Goal: Task Accomplishment & Management: Manage account settings

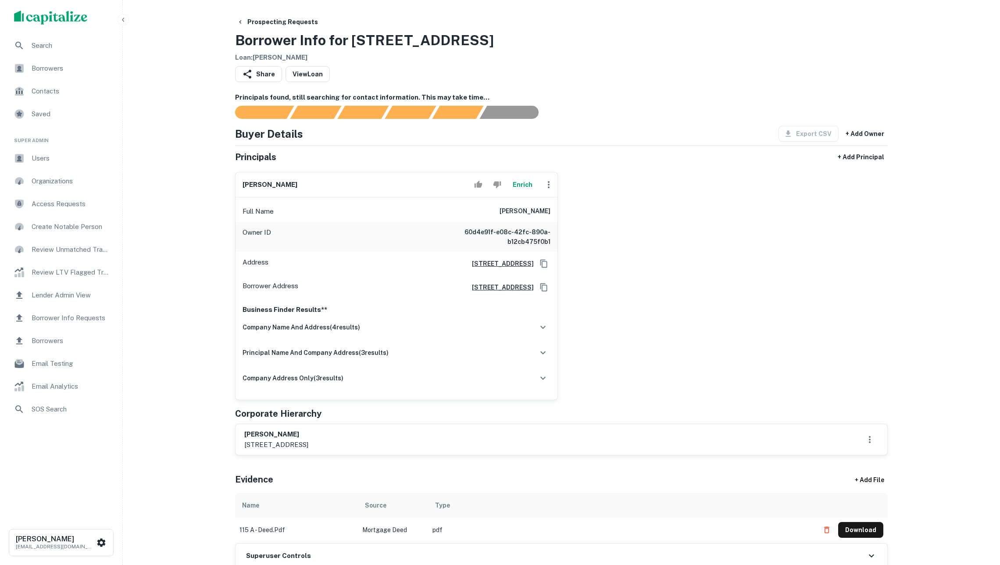
click at [522, 184] on button "Enrich" at bounding box center [522, 185] width 28 height 18
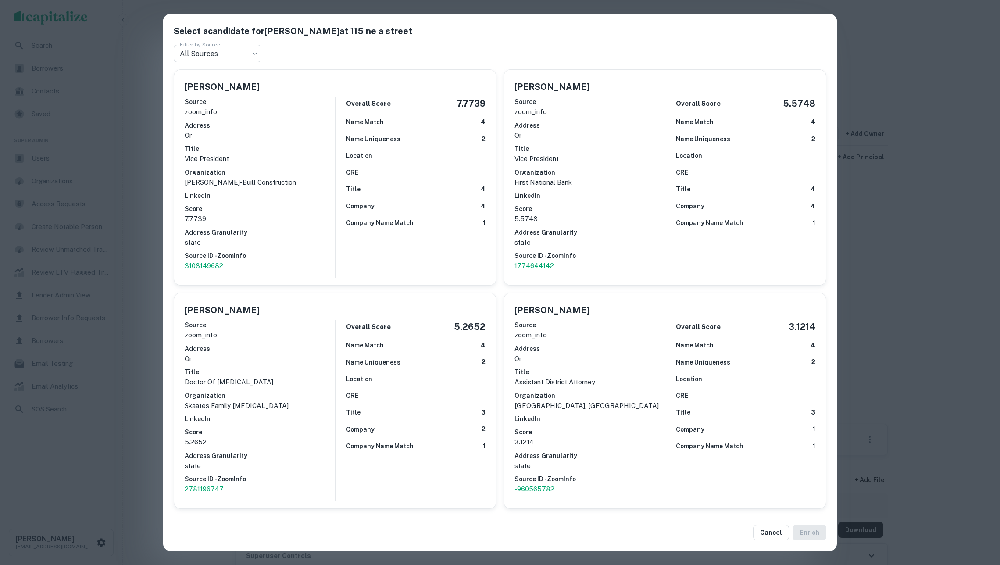
click at [82, 210] on div "Select a candidate for Troy A. Cross at 115 ne a street Filter by Source All So…" at bounding box center [500, 282] width 1000 height 565
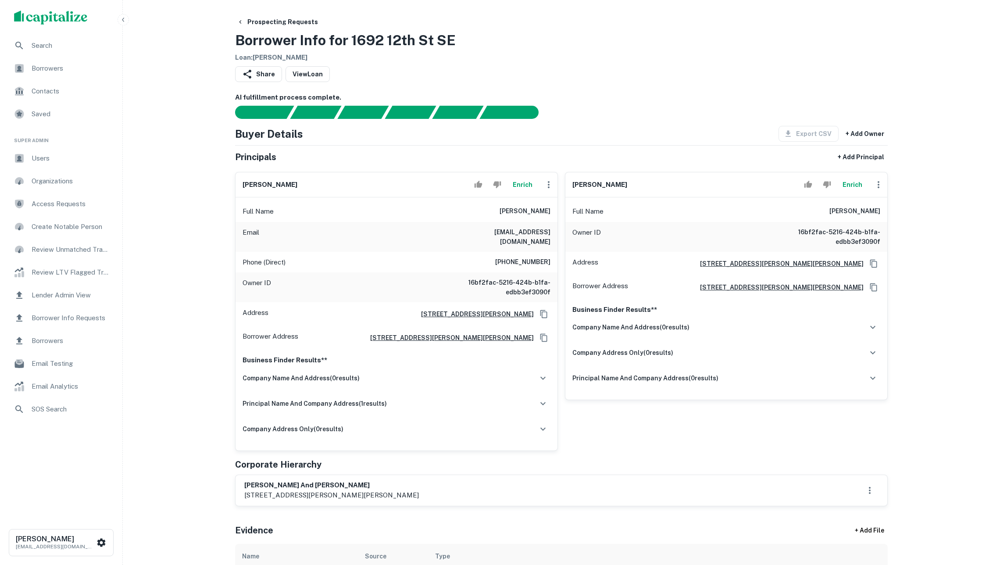
click at [524, 181] on button "Enrich" at bounding box center [522, 185] width 28 height 18
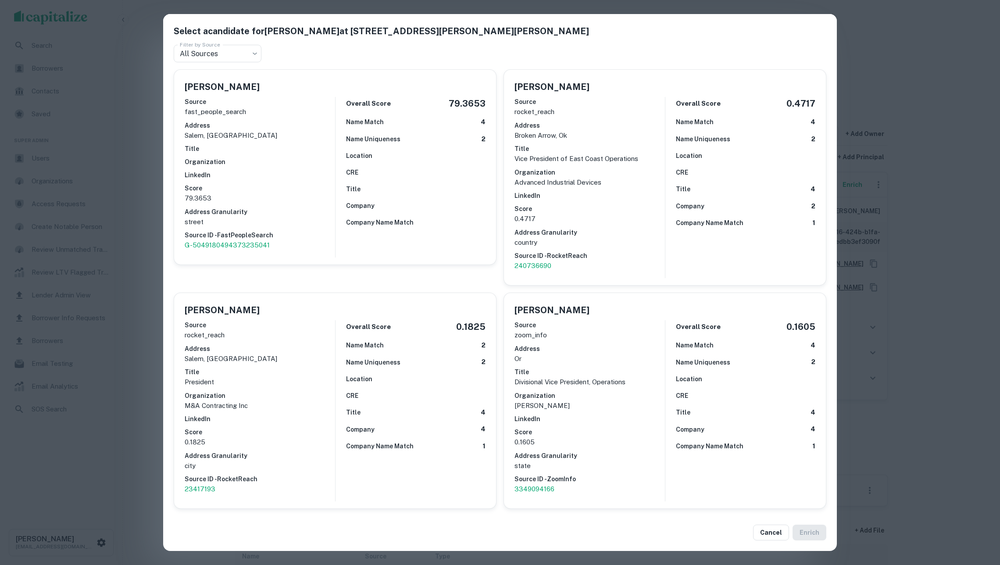
click at [148, 271] on div "Select a candidate for Scott Mccomas at 3655 Edward Dr SE Filter by Source All …" at bounding box center [500, 282] width 1000 height 565
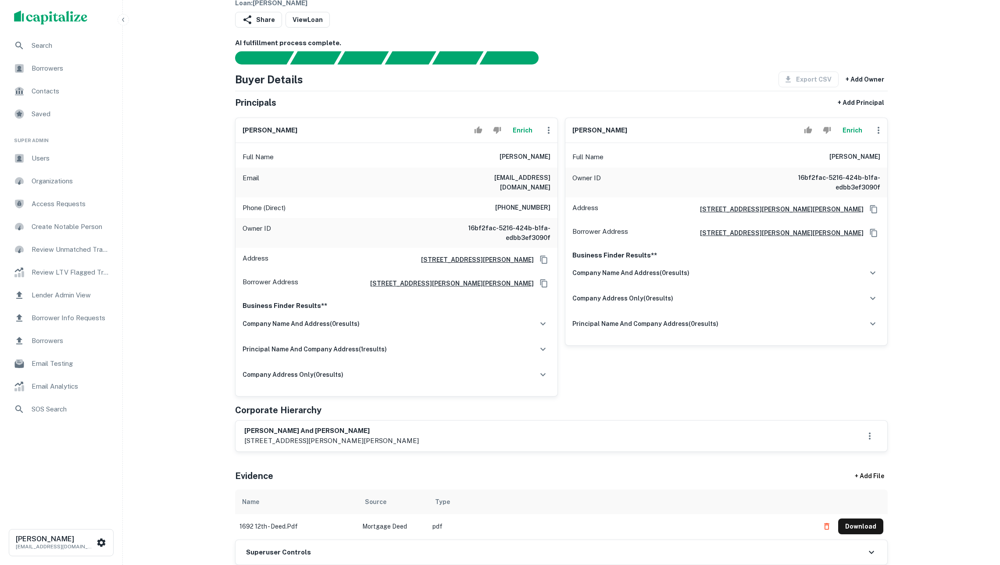
scroll to position [54, 0]
click at [851, 139] on button "Enrich" at bounding box center [852, 130] width 28 height 18
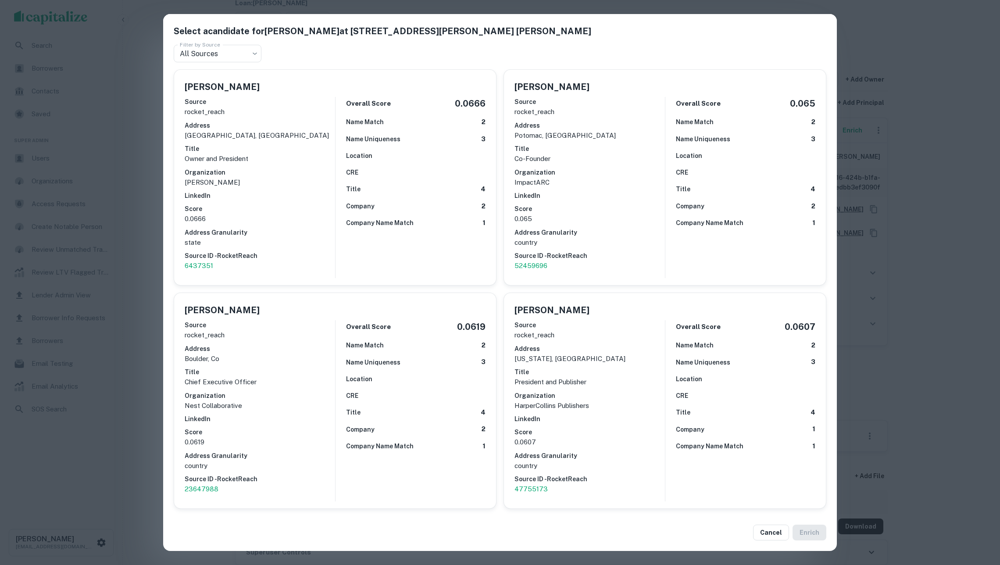
click at [137, 187] on div "Select a candidate for Judith E. McComas at 3655 edward dr se Filter by Source …" at bounding box center [500, 282] width 1000 height 565
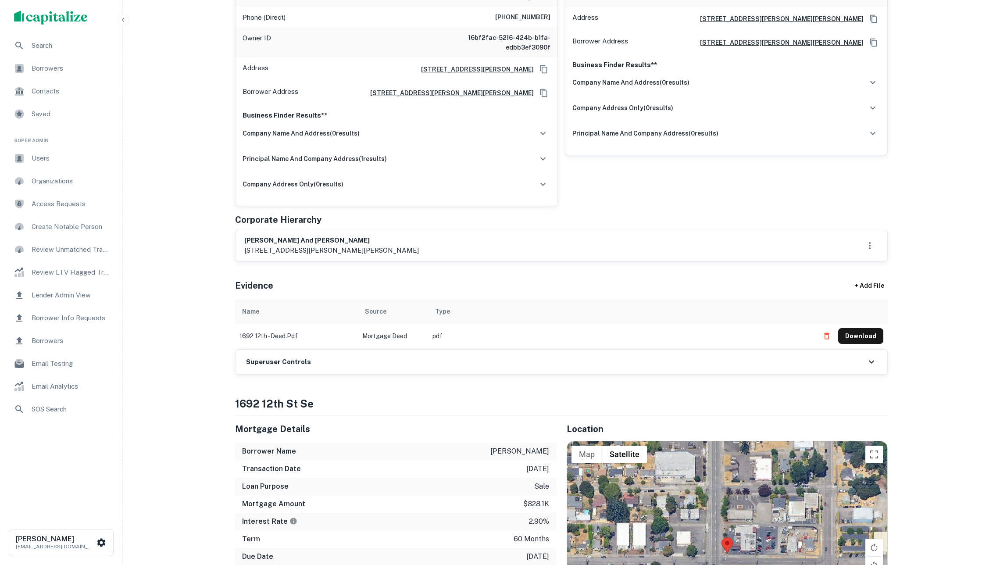
scroll to position [325, 0]
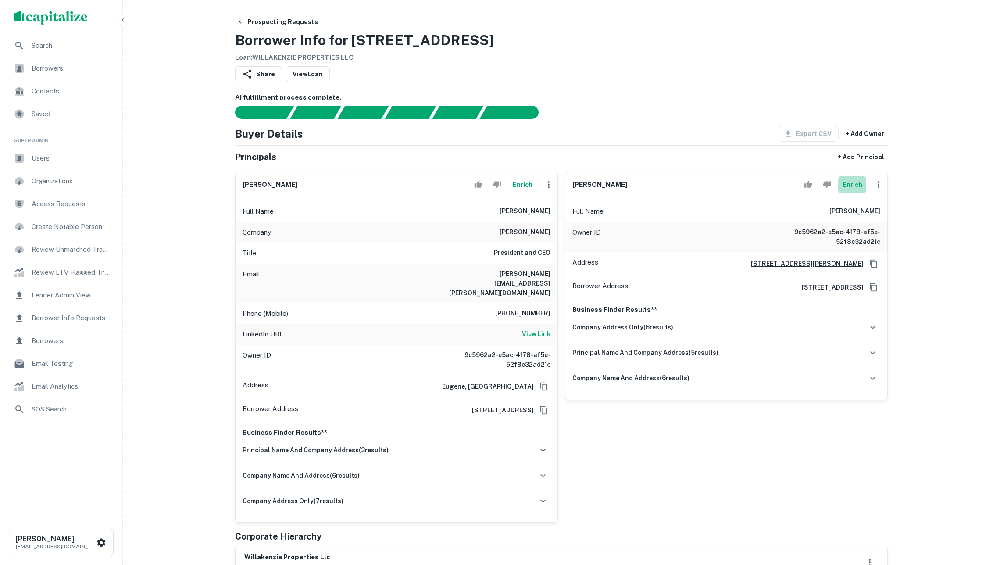
click at [852, 188] on button "Enrich" at bounding box center [852, 185] width 28 height 18
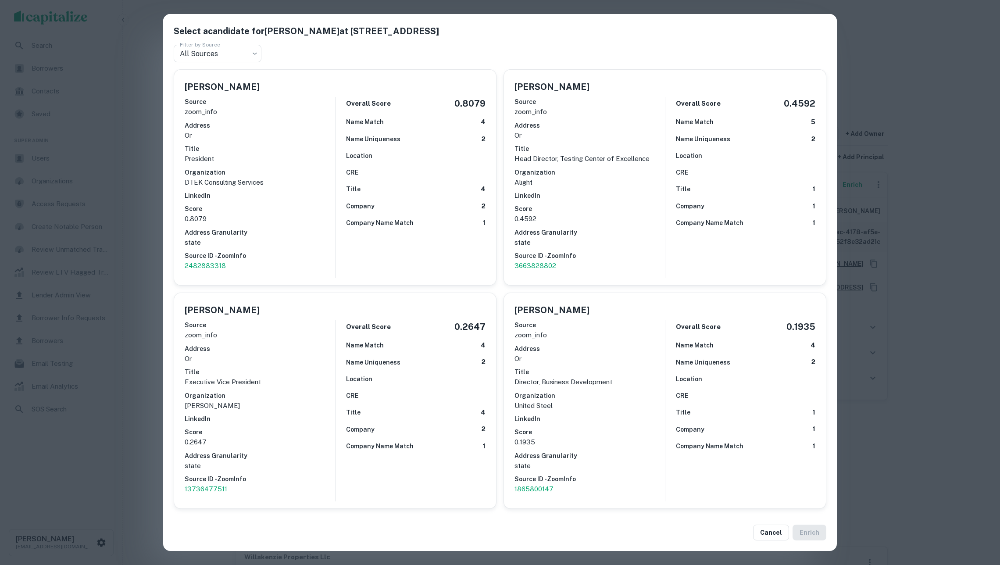
click at [103, 160] on div "Select a candidate for Michael P. Coughlin at 1500 westec drive Filter by Sourc…" at bounding box center [500, 282] width 1000 height 565
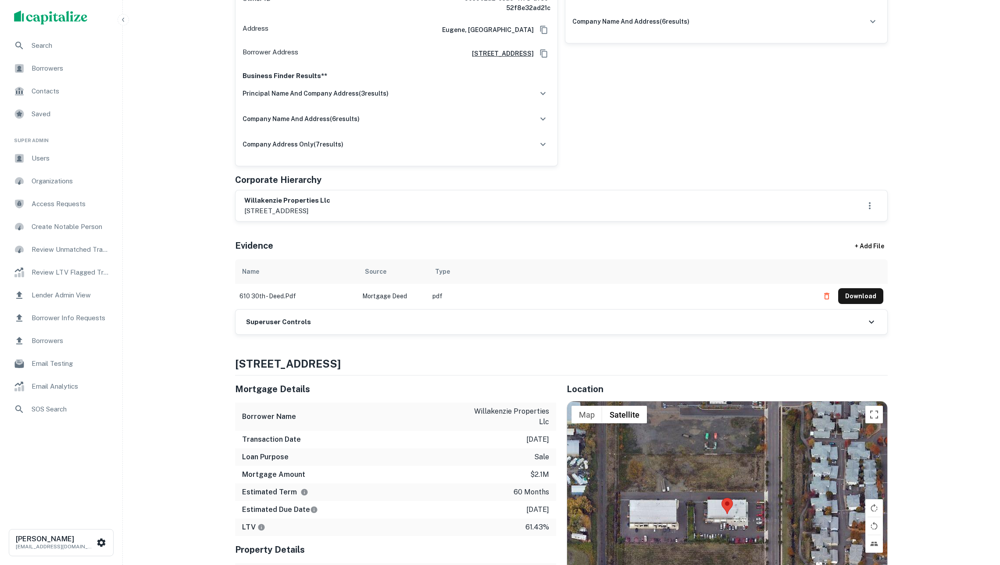
scroll to position [366, 0]
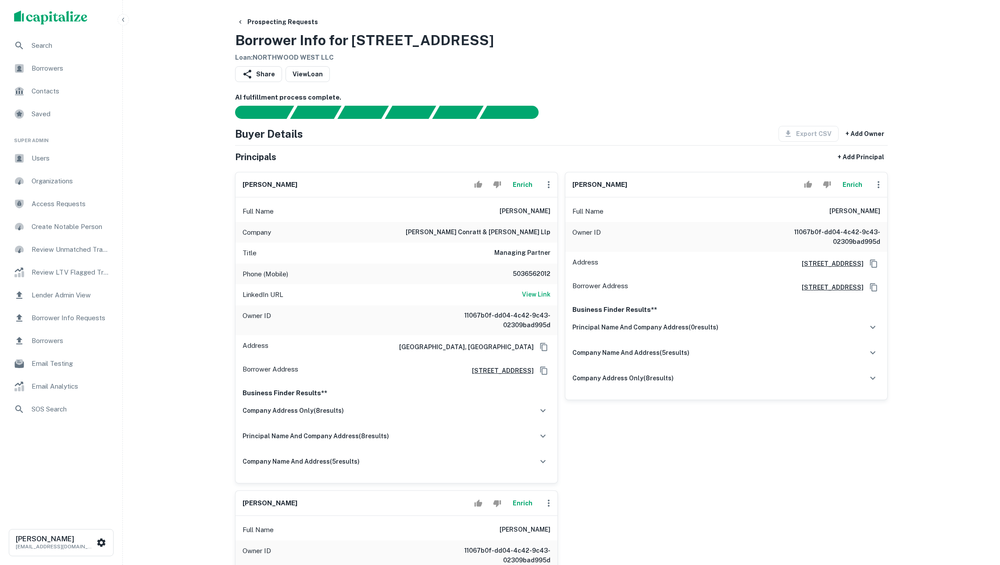
click at [850, 186] on button "Enrich" at bounding box center [852, 185] width 28 height 18
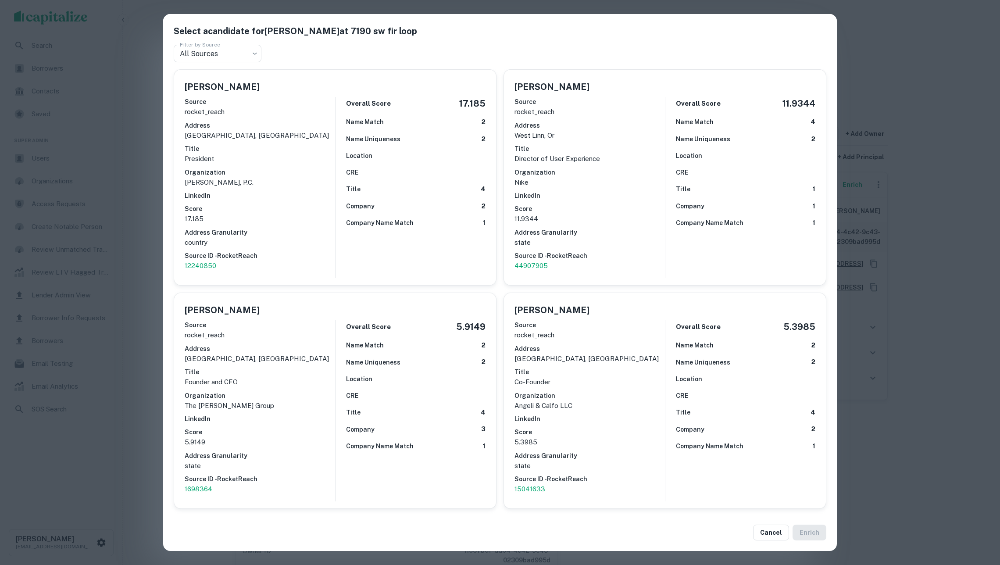
click at [935, 308] on div "Select a candidate for David W. Langler at 7190 sw fir loop Filter by Source Al…" at bounding box center [500, 282] width 1000 height 565
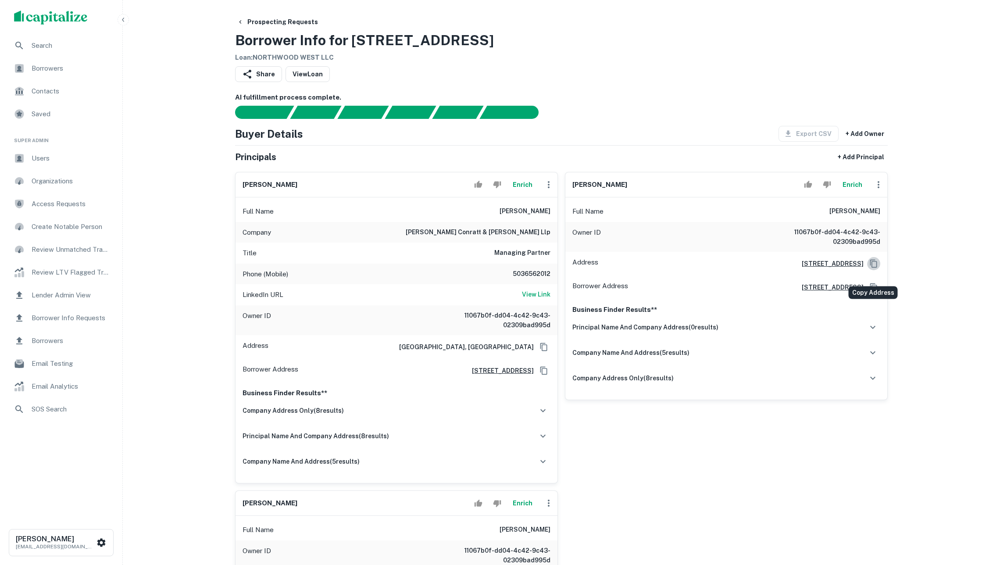
click at [872, 267] on icon "Copy Address" at bounding box center [873, 263] width 7 height 8
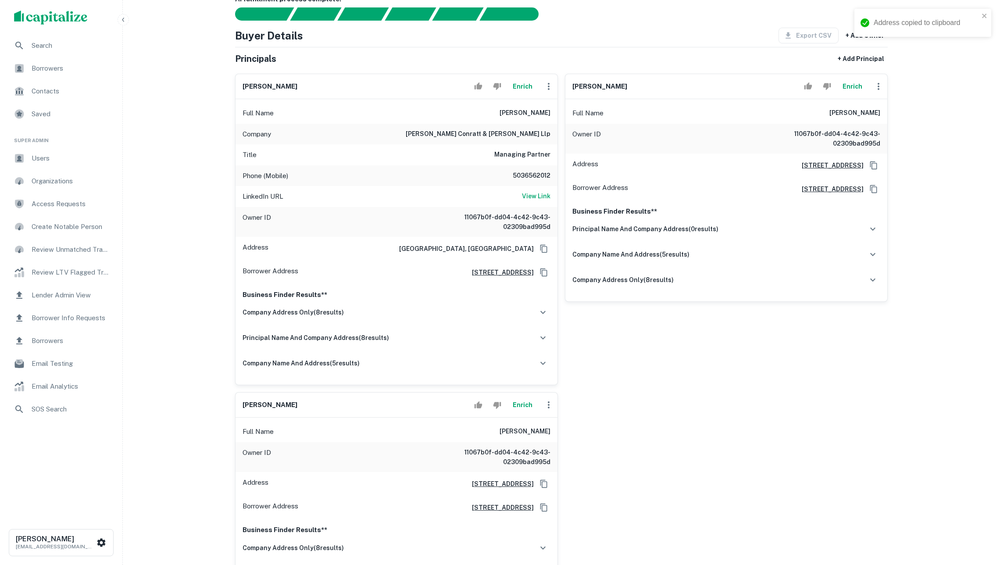
scroll to position [260, 0]
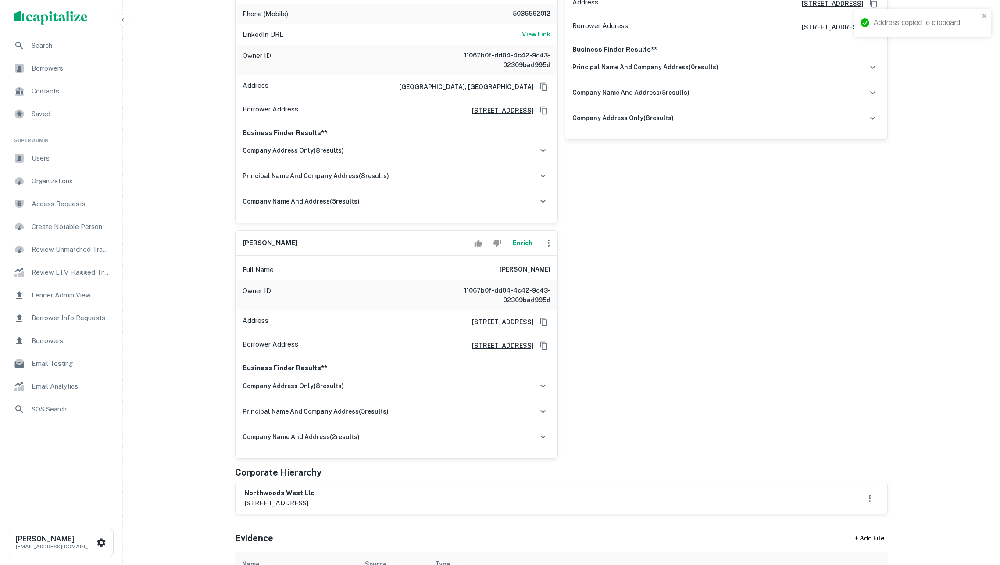
click at [518, 252] on button "Enrich" at bounding box center [522, 243] width 28 height 18
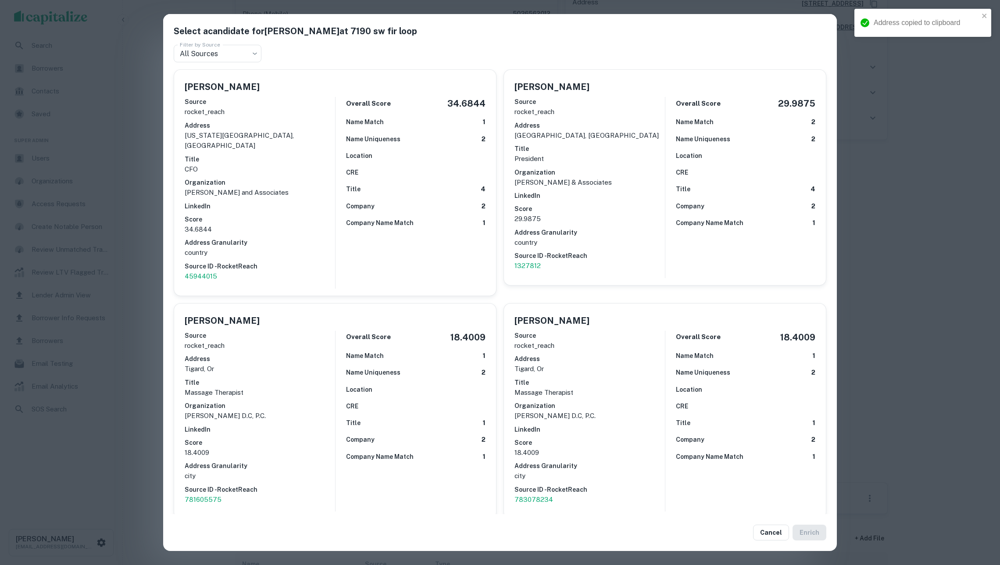
click at [140, 196] on div "Select a candidate for William E. Telleson at 7190 sw fir loop Filter by Source…" at bounding box center [500, 282] width 1000 height 565
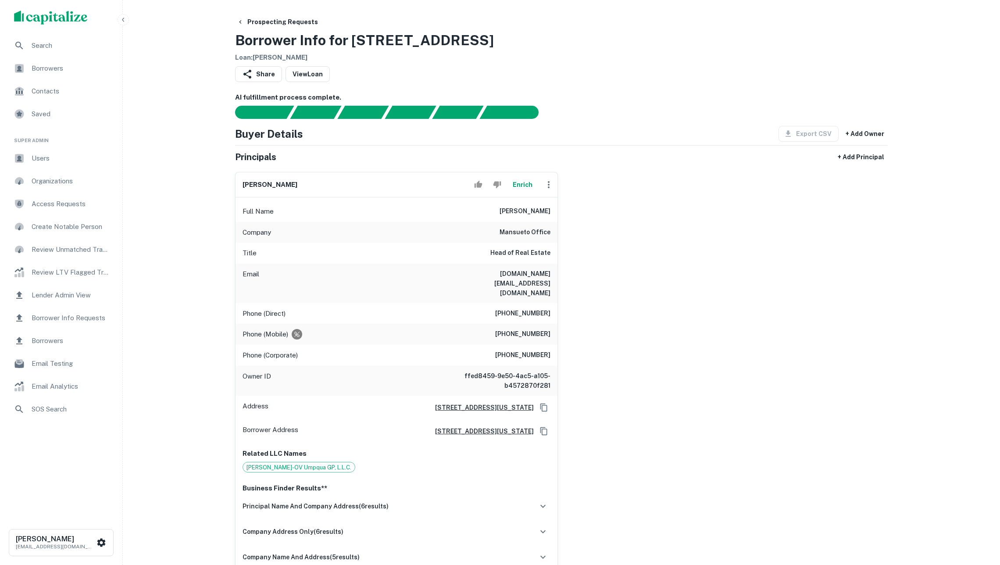
click at [545, 403] on icon "Copy Address" at bounding box center [543, 407] width 9 height 9
click at [656, 375] on div "ari glass Enrich Full Name ari glass Company mansueto office Title Head of Real…" at bounding box center [558, 372] width 660 height 414
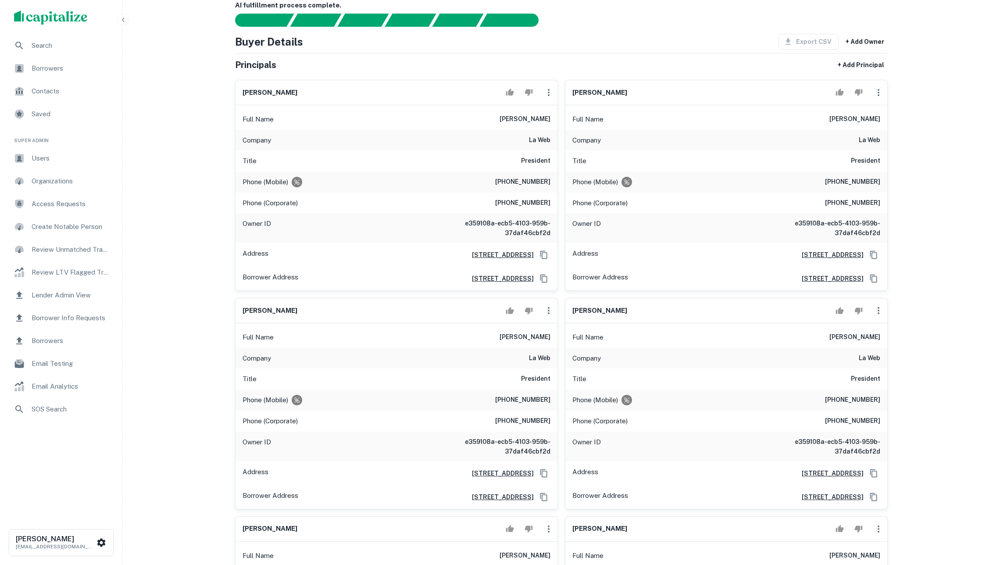
scroll to position [215, 0]
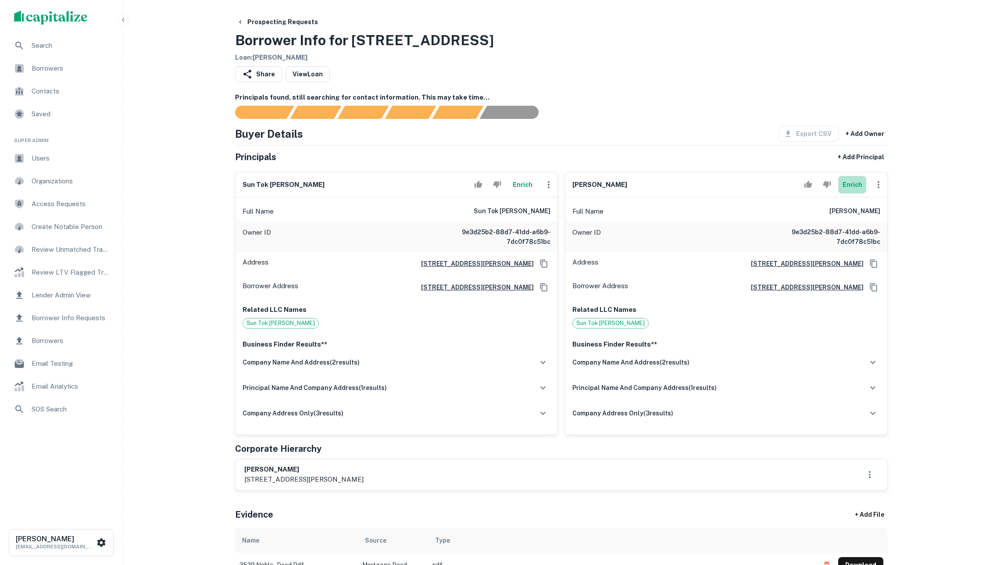
click at [851, 193] on button "Enrich" at bounding box center [852, 185] width 28 height 18
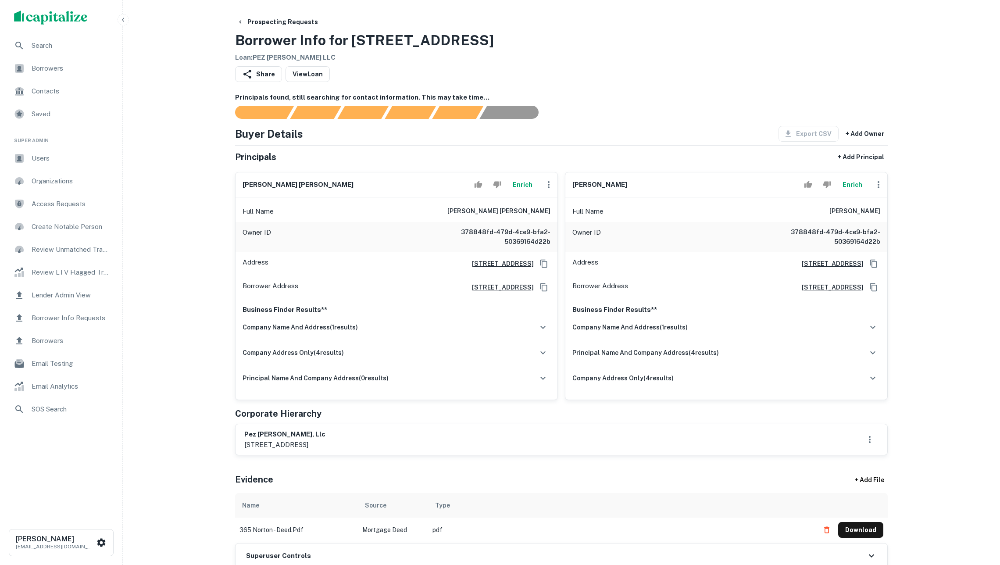
click at [516, 187] on button "Enrich" at bounding box center [522, 185] width 28 height 18
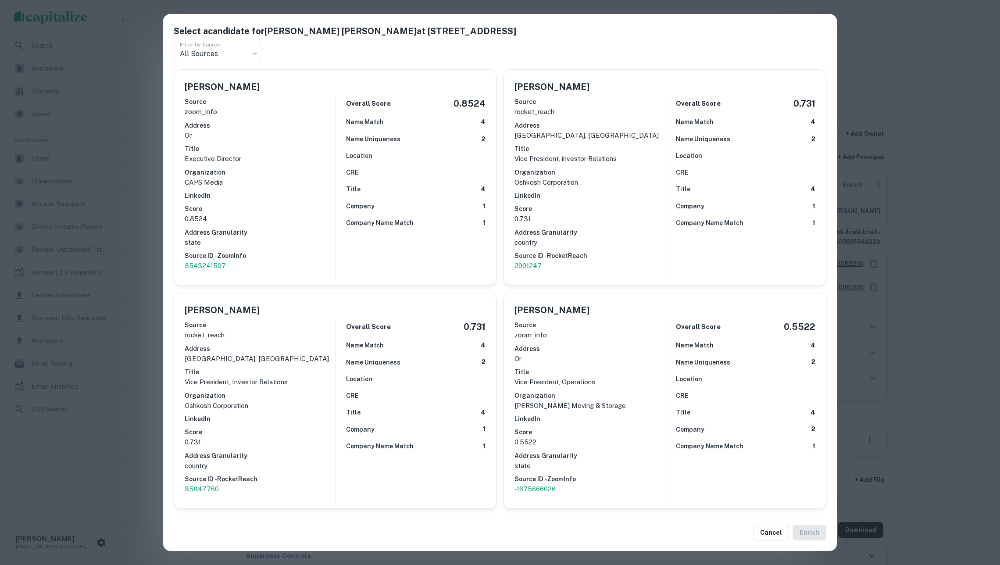
click at [900, 246] on div "Select a candidate for Patrick Lewis Davidson at 365 ne norton ave Filter by So…" at bounding box center [500, 282] width 1000 height 565
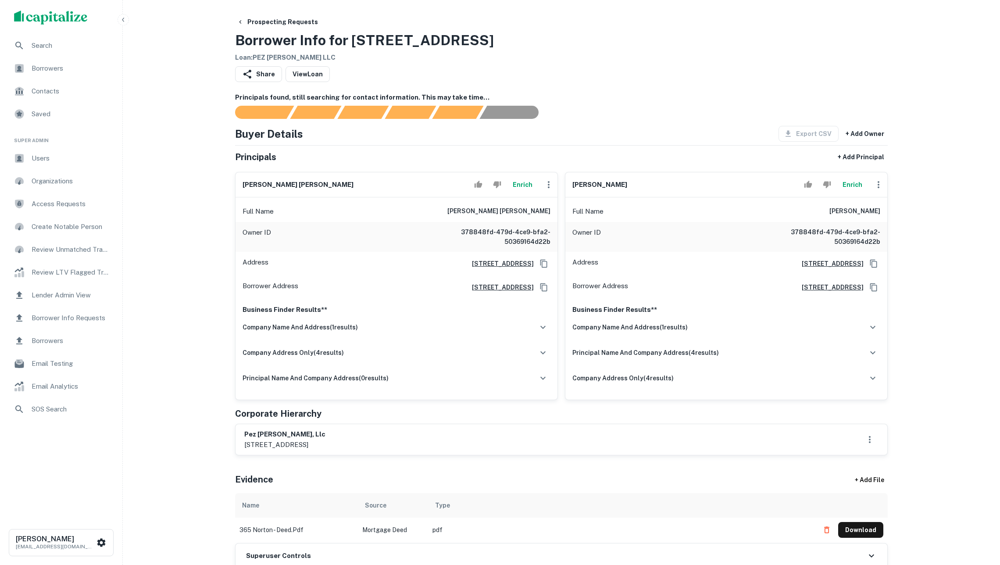
click at [850, 193] on button "Enrich" at bounding box center [852, 185] width 28 height 18
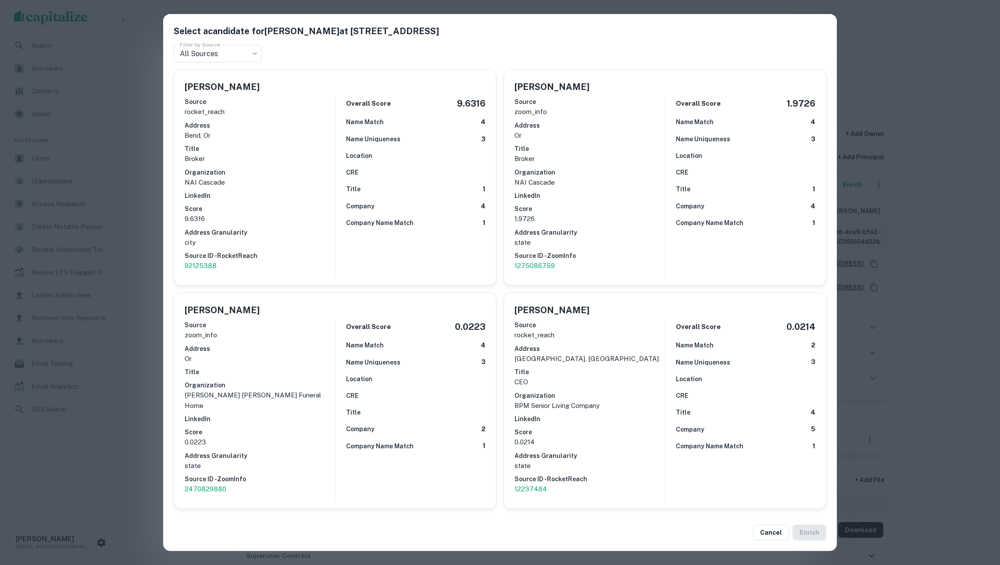
click at [150, 239] on div "Select a candidate for Walter Ramage III at 365 ne norton ave Filter by Source …" at bounding box center [500, 282] width 1000 height 565
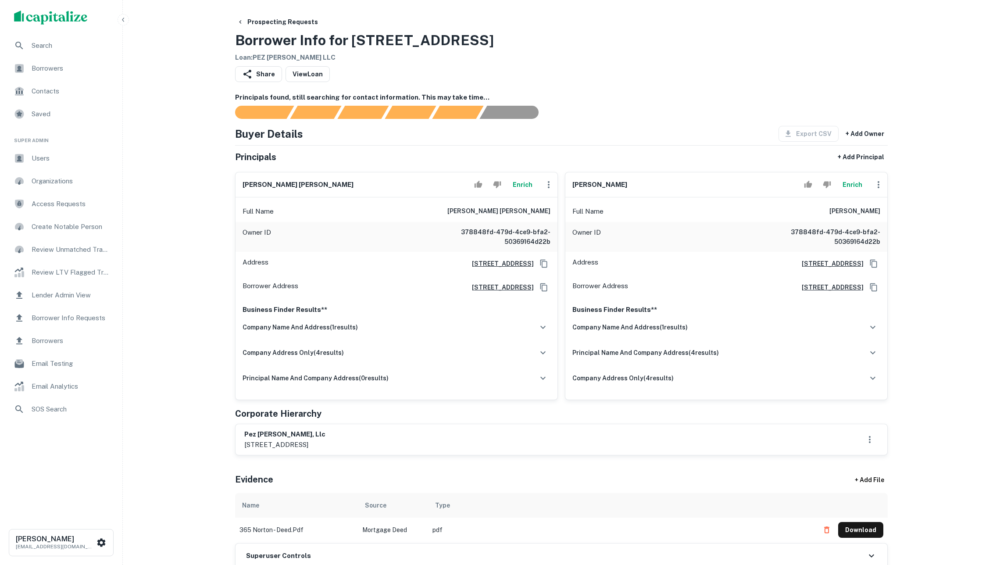
click at [845, 193] on button "Enrich" at bounding box center [852, 185] width 28 height 18
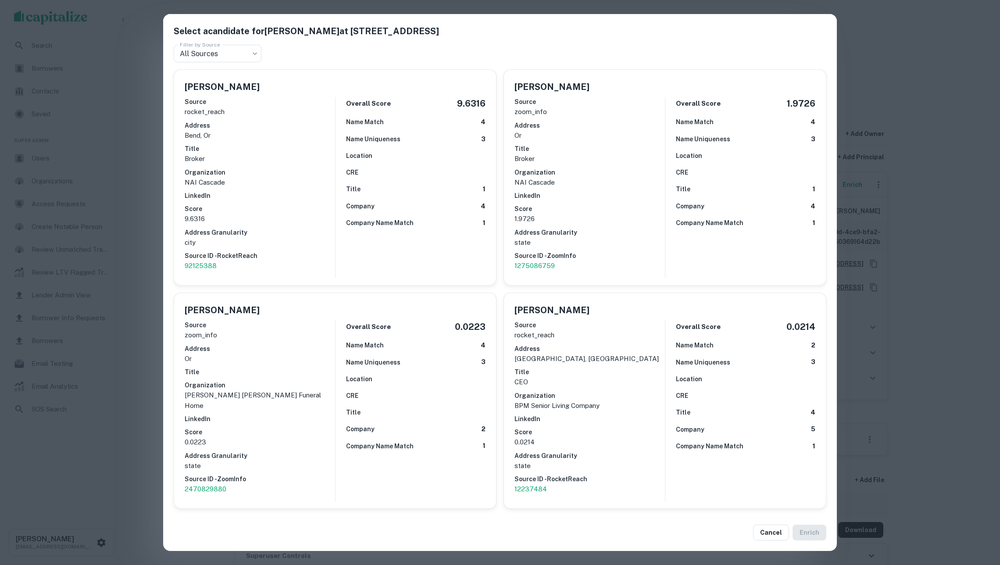
click at [403, 184] on div "Title 1" at bounding box center [415, 189] width 139 height 10
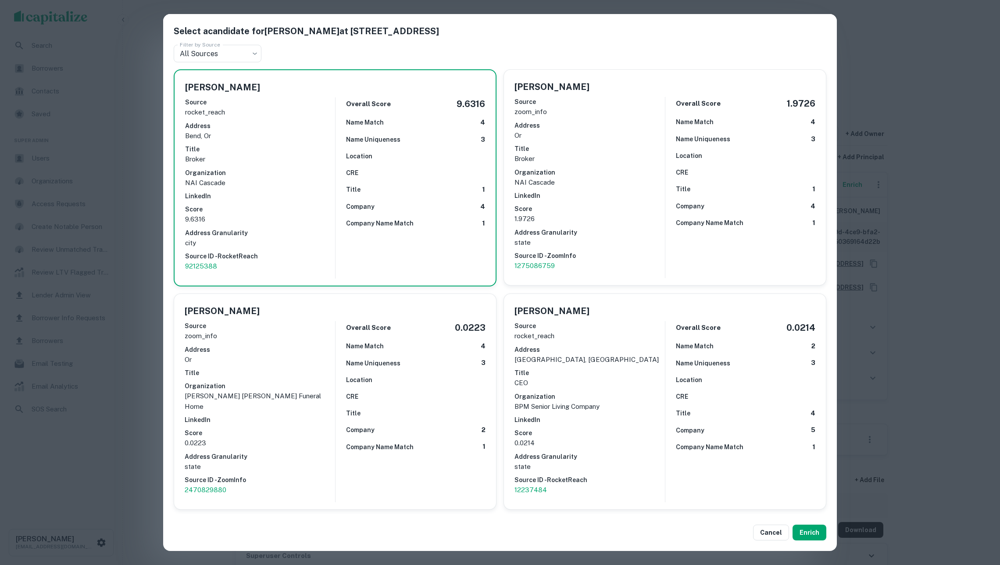
click at [639, 182] on p "NAI Cascade" at bounding box center [589, 182] width 150 height 11
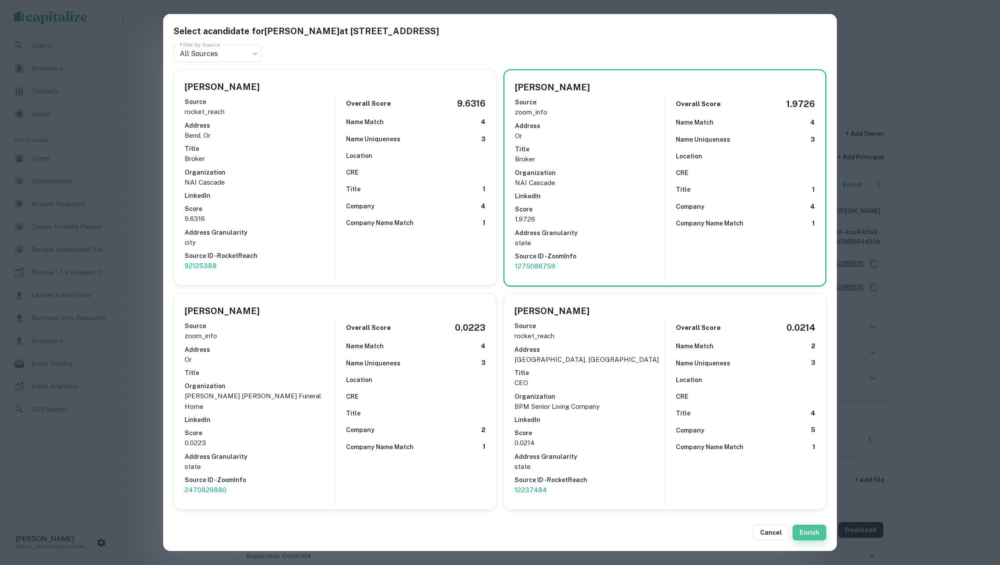
click at [816, 531] on button "Enrich" at bounding box center [809, 532] width 34 height 16
click at [807, 529] on button "Enrich" at bounding box center [809, 532] width 34 height 16
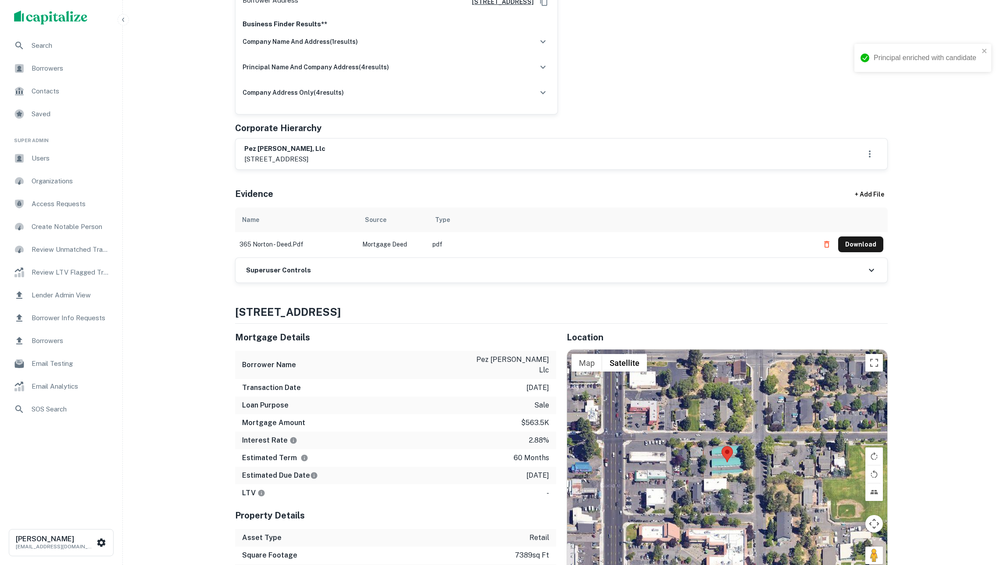
scroll to position [421, 0]
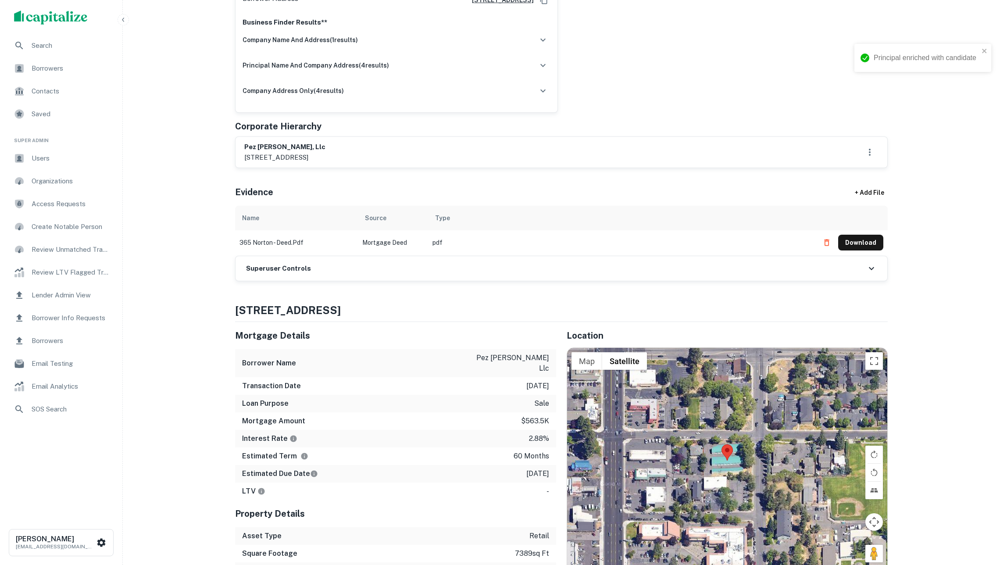
click at [358, 281] on div "Superuser Controls" at bounding box center [561, 268] width 652 height 25
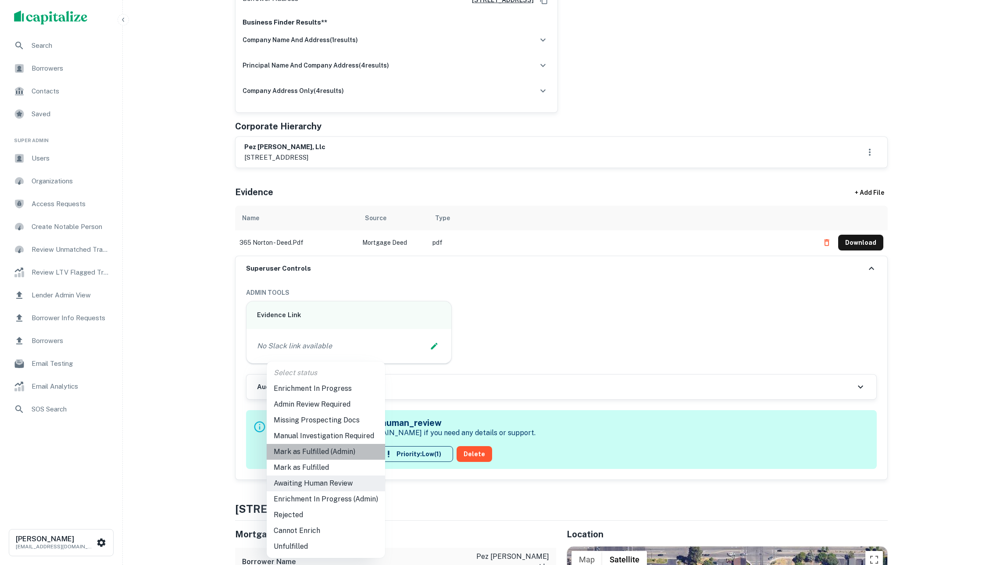
click at [328, 454] on li "Mark as Fulfilled (Admin)" at bounding box center [326, 452] width 118 height 16
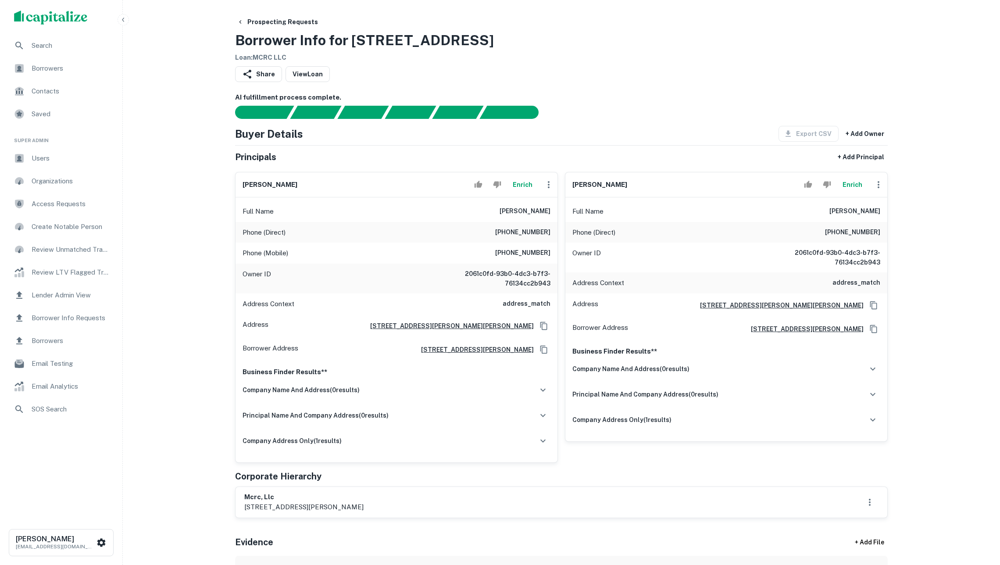
click at [519, 190] on button "Enrich" at bounding box center [522, 185] width 28 height 18
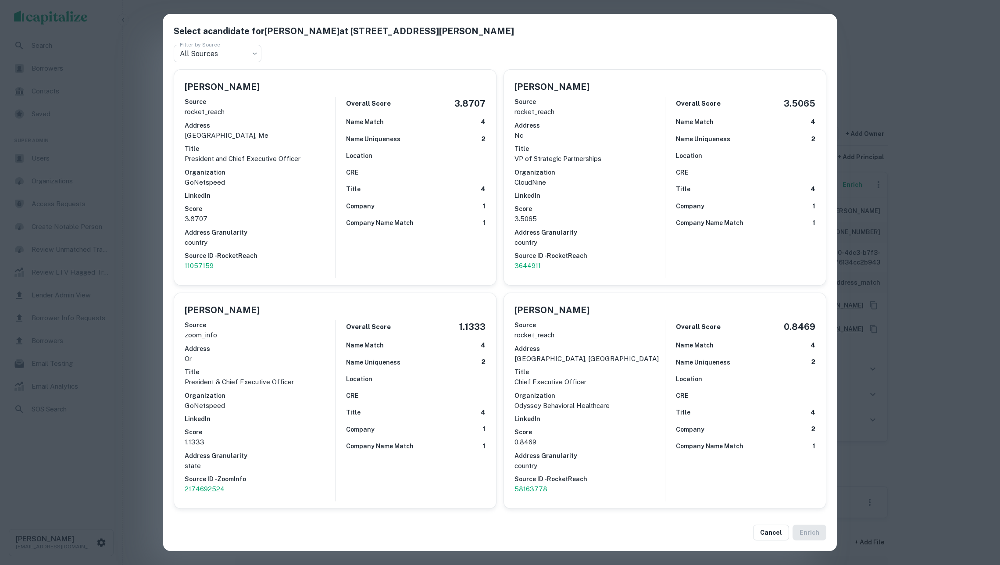
click at [115, 193] on div "Select a candidate for Richard C. Clark at 2336 gene cameron way Filter by Sour…" at bounding box center [500, 282] width 1000 height 565
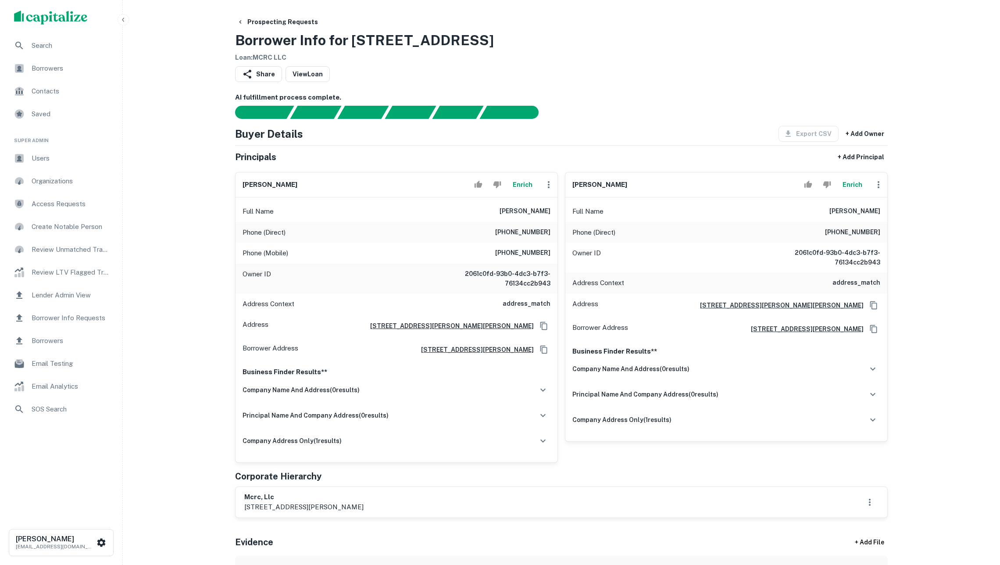
click at [852, 186] on button "Enrich" at bounding box center [852, 185] width 28 height 18
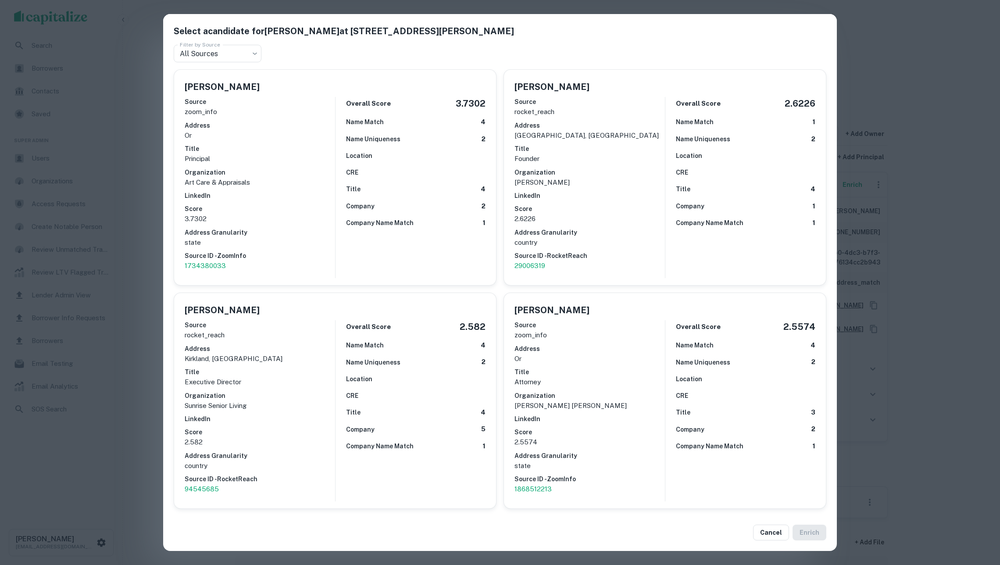
click at [119, 148] on div "Select a candidate for Molly J. Clark at 2336 gene cameron way Filter by Source…" at bounding box center [500, 282] width 1000 height 565
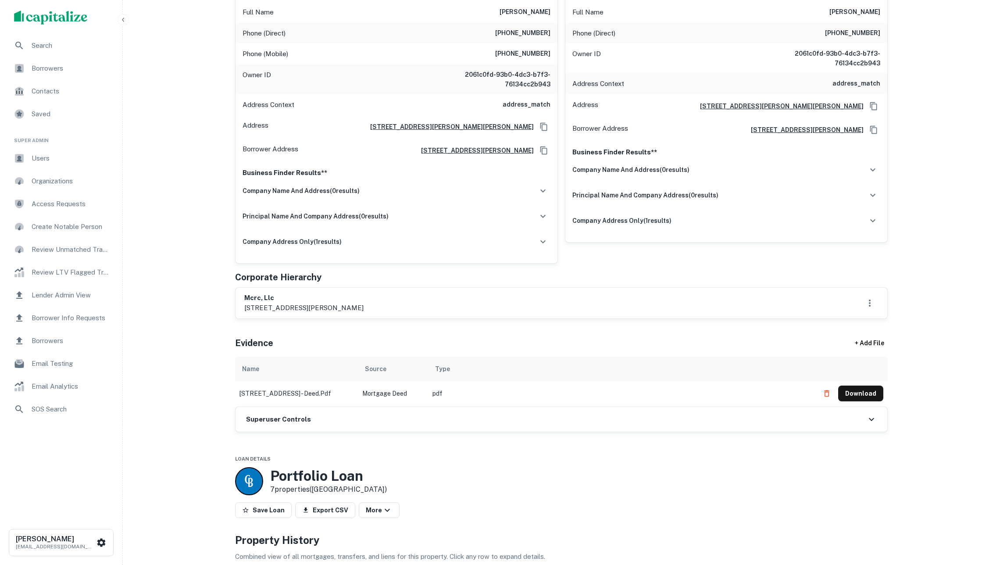
scroll to position [215, 0]
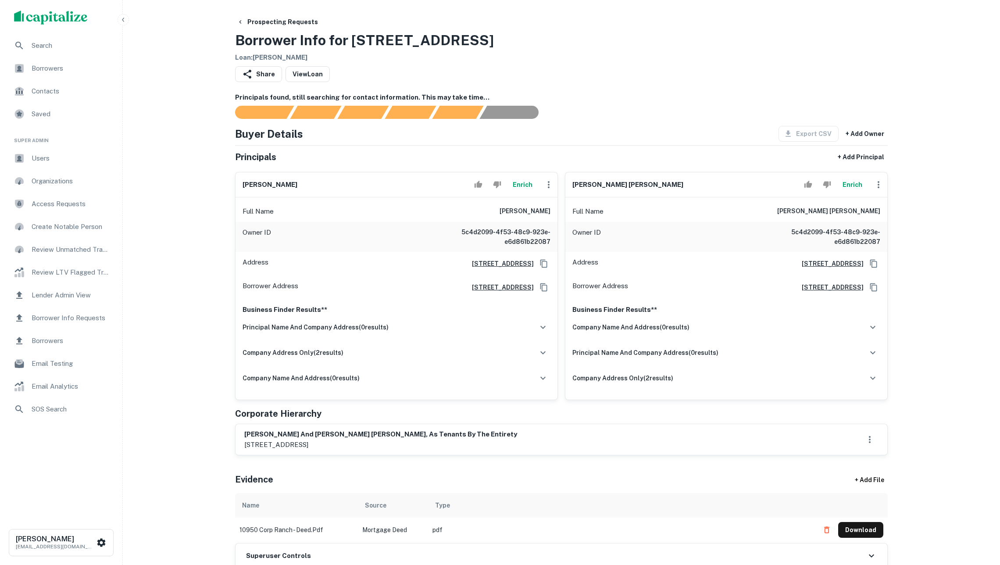
click at [517, 193] on button "Enrich" at bounding box center [522, 185] width 28 height 18
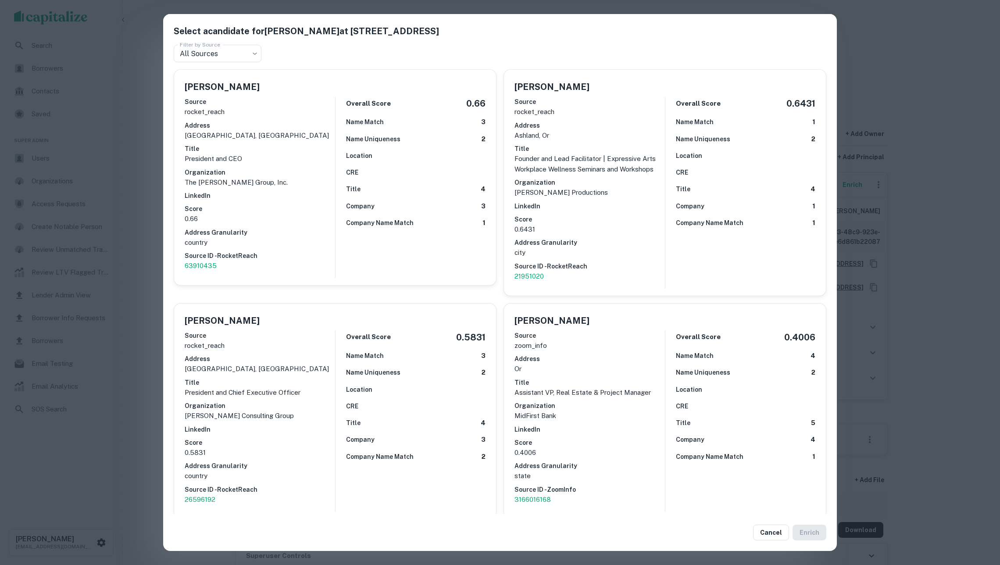
click at [139, 130] on div "Select a candidate for [PERSON_NAME] at [STREET_ADDRESS] Filter by Source All S…" at bounding box center [500, 282] width 1000 height 565
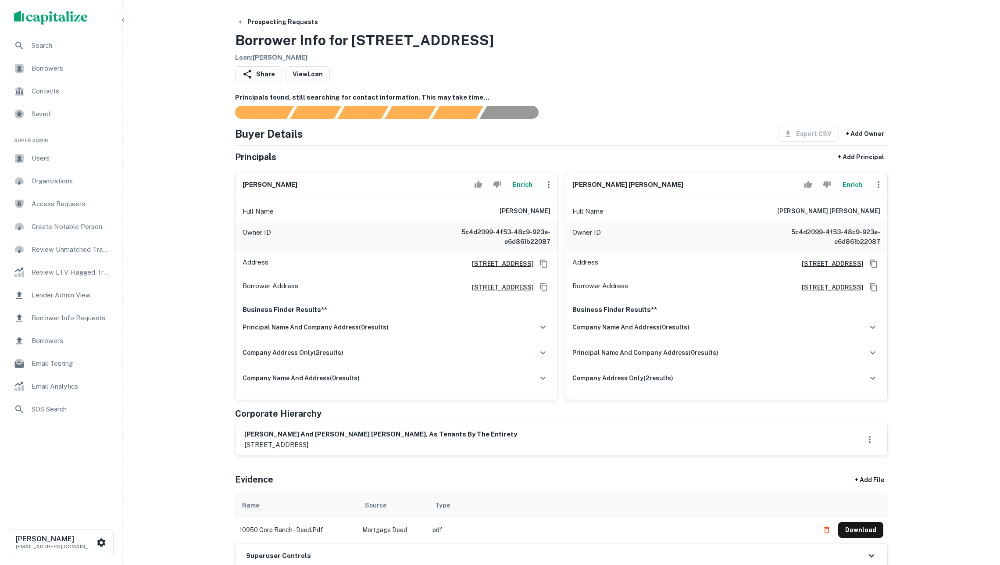
click at [850, 193] on button "Enrich" at bounding box center [852, 185] width 28 height 18
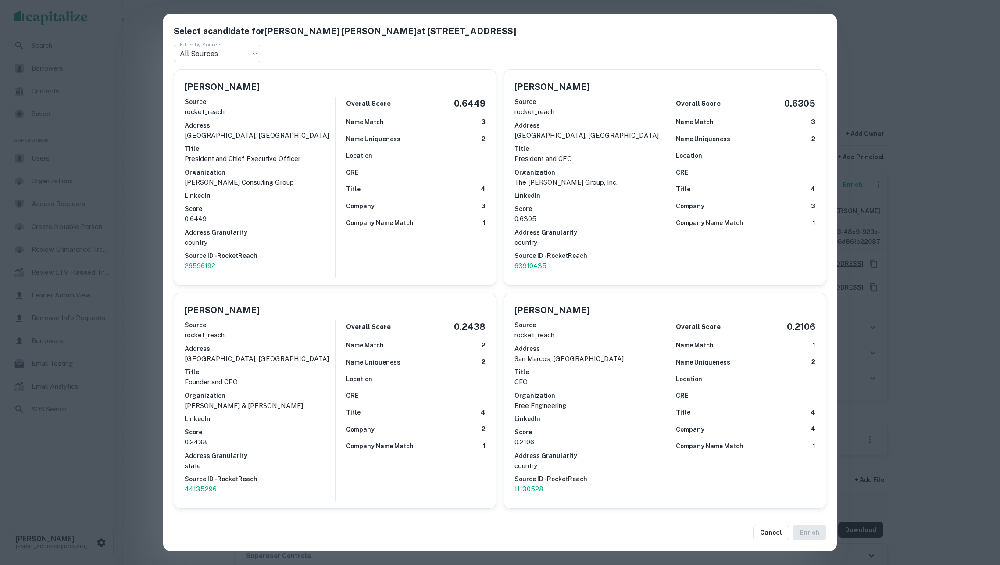
click at [114, 166] on div "Select a candidate for [PERSON_NAME] [PERSON_NAME] at [STREET_ADDRESS] Filter b…" at bounding box center [500, 282] width 1000 height 565
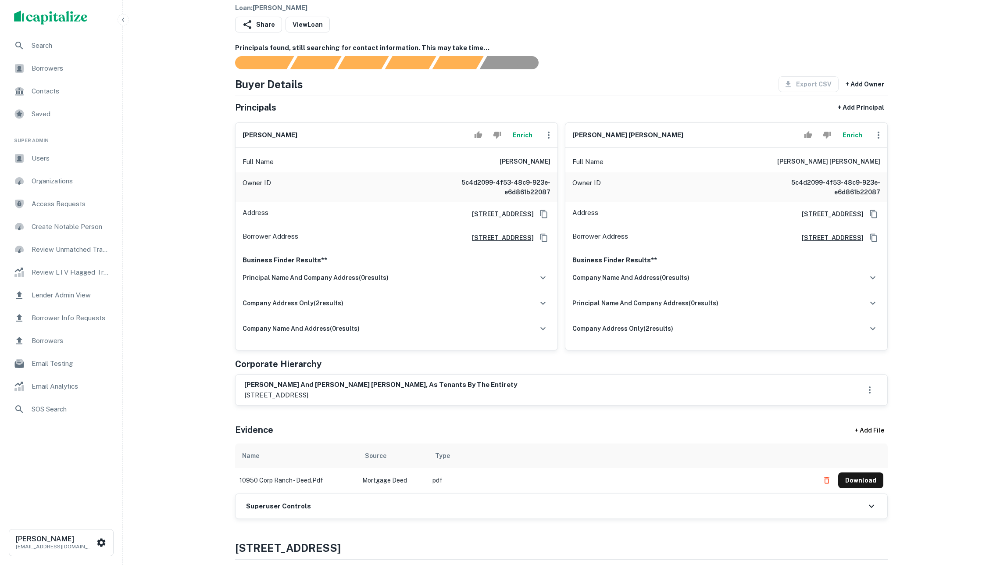
scroll to position [449, 0]
